Goal: Transaction & Acquisition: Purchase product/service

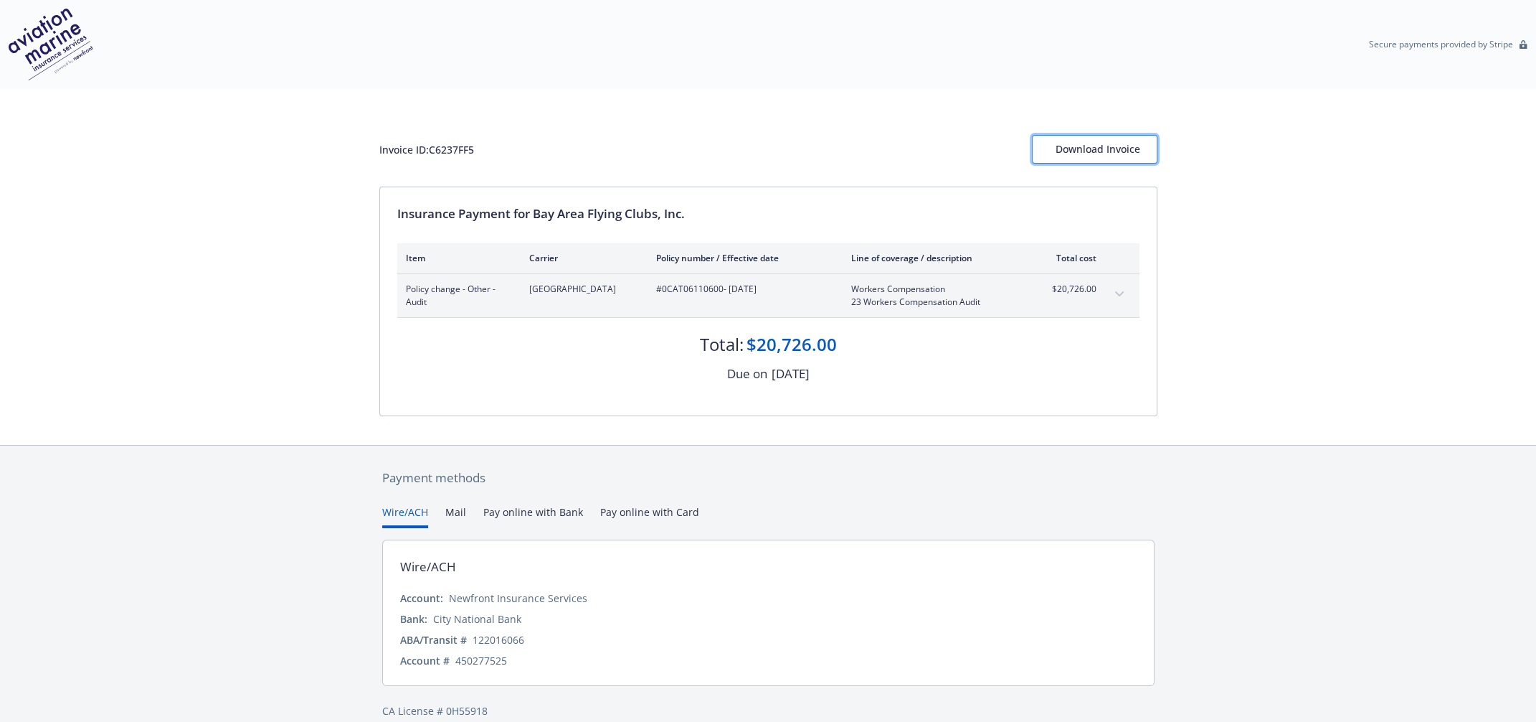
click at [1068, 140] on div "Download Invoice" at bounding box center [1095, 149] width 78 height 27
click at [1080, 136] on div "Download Invoice" at bounding box center [1095, 149] width 78 height 27
click at [526, 504] on button "Pay online with Bank" at bounding box center [533, 516] width 100 height 24
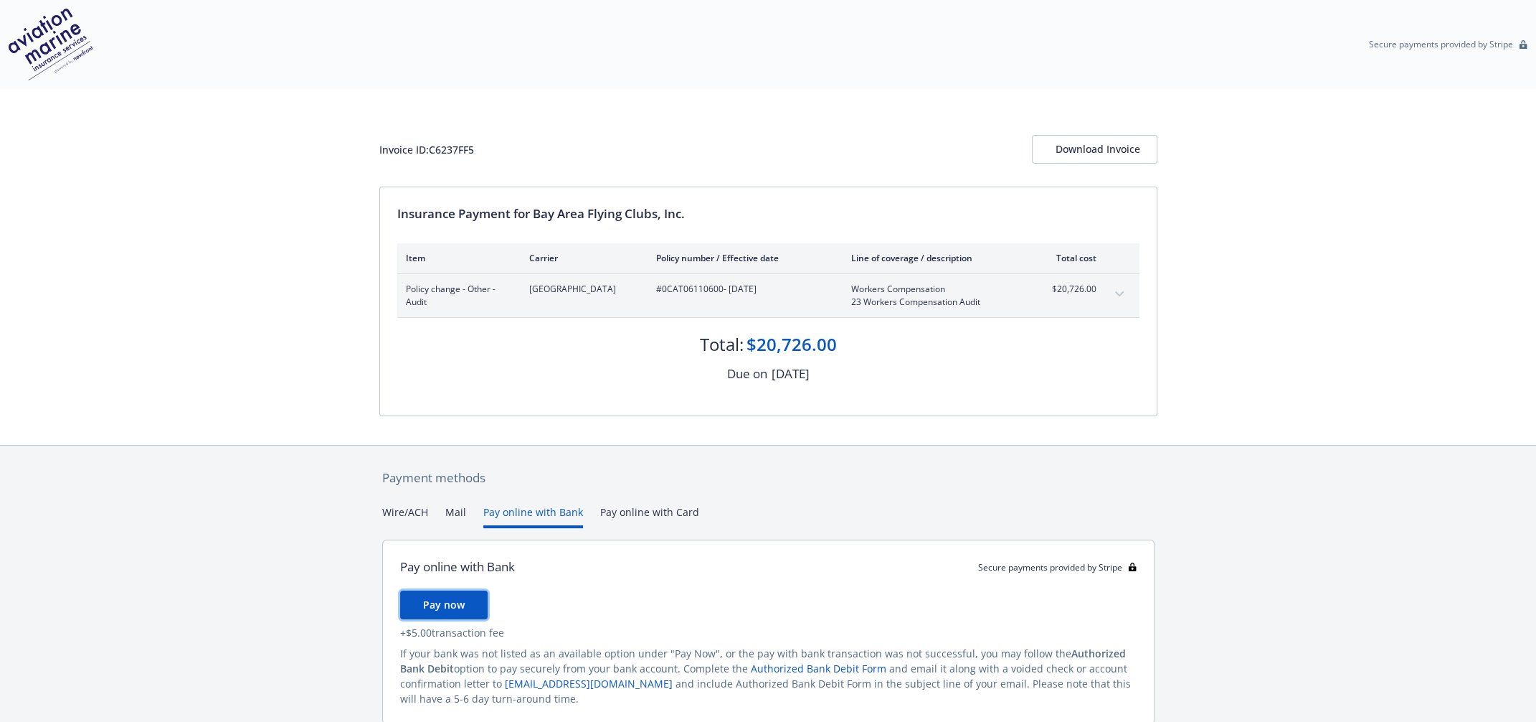
click at [460, 590] on button "Pay now" at bounding box center [444, 604] width 88 height 29
click at [1098, 140] on div "Download Invoice" at bounding box center [1095, 149] width 78 height 27
